Goal: Task Accomplishment & Management: Manage account settings

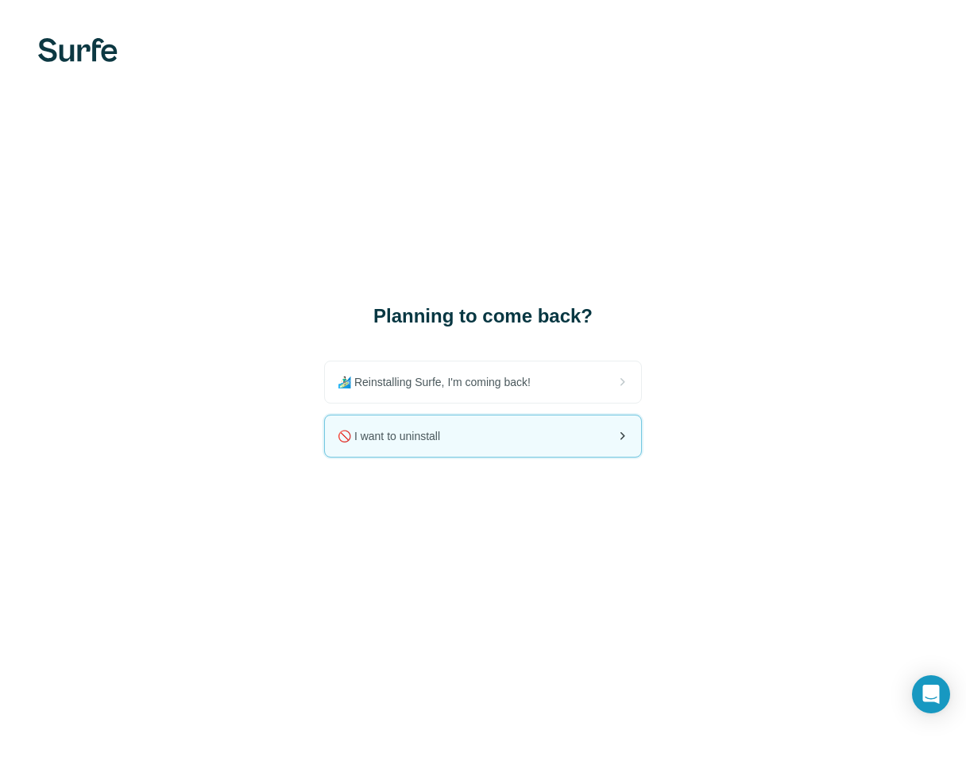
click at [491, 430] on div "🚫 I want to uninstall" at bounding box center [483, 436] width 316 height 41
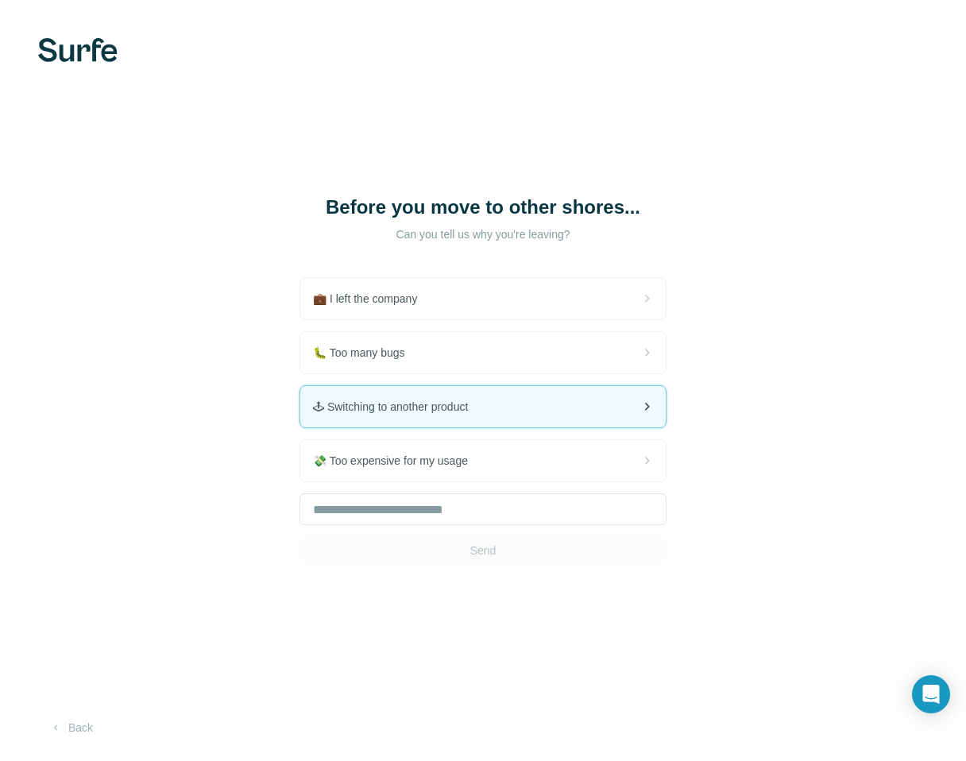
click at [493, 404] on div "🕹 Switching to another product" at bounding box center [483, 406] width 366 height 41
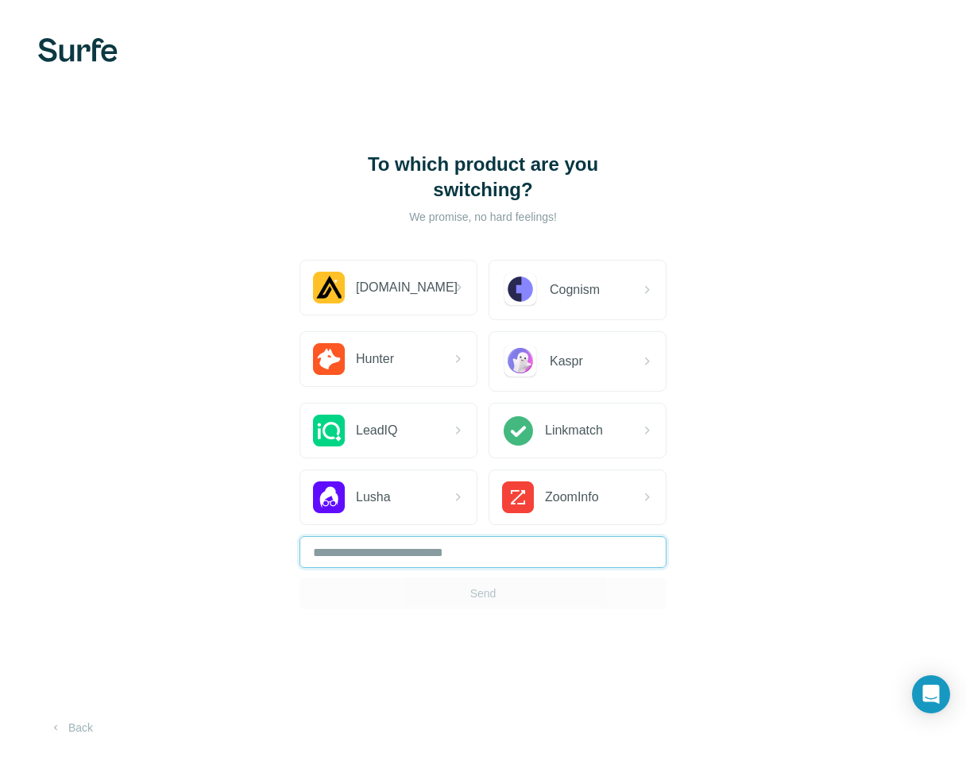
click at [474, 557] on input "text" at bounding box center [483, 552] width 367 height 32
click at [199, 279] on div "To which product are you switching? We promise, no hard feelings! [DOMAIN_NAME]…" at bounding box center [483, 380] width 966 height 761
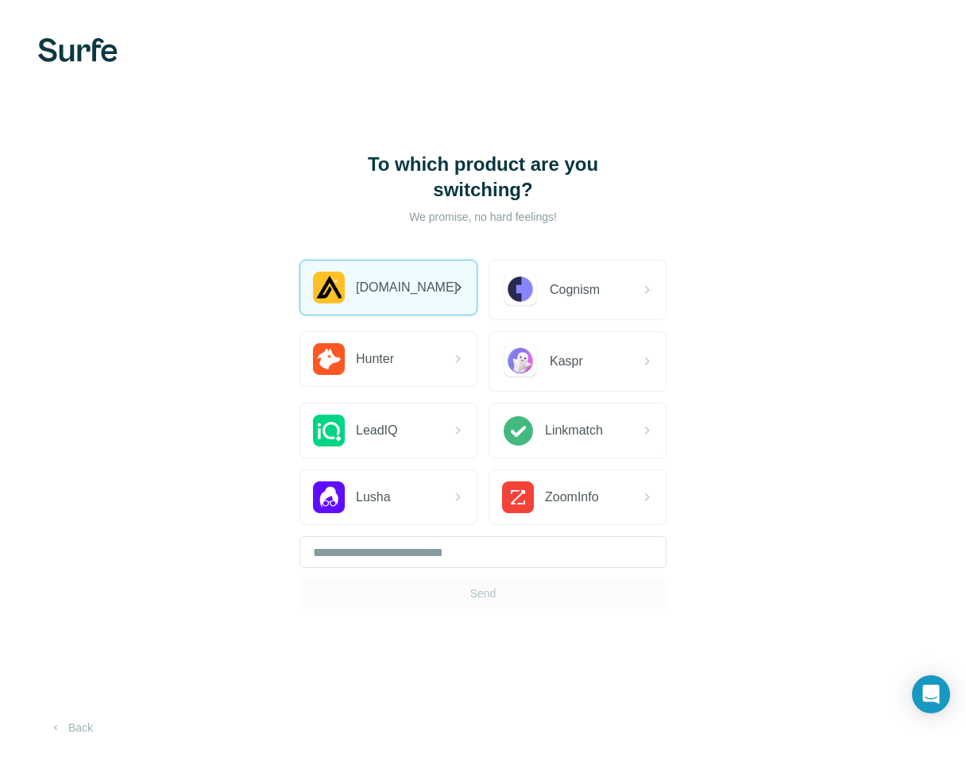
click at [391, 305] on div "[DOMAIN_NAME]" at bounding box center [388, 288] width 176 height 54
